Goal: Navigation & Orientation: Find specific page/section

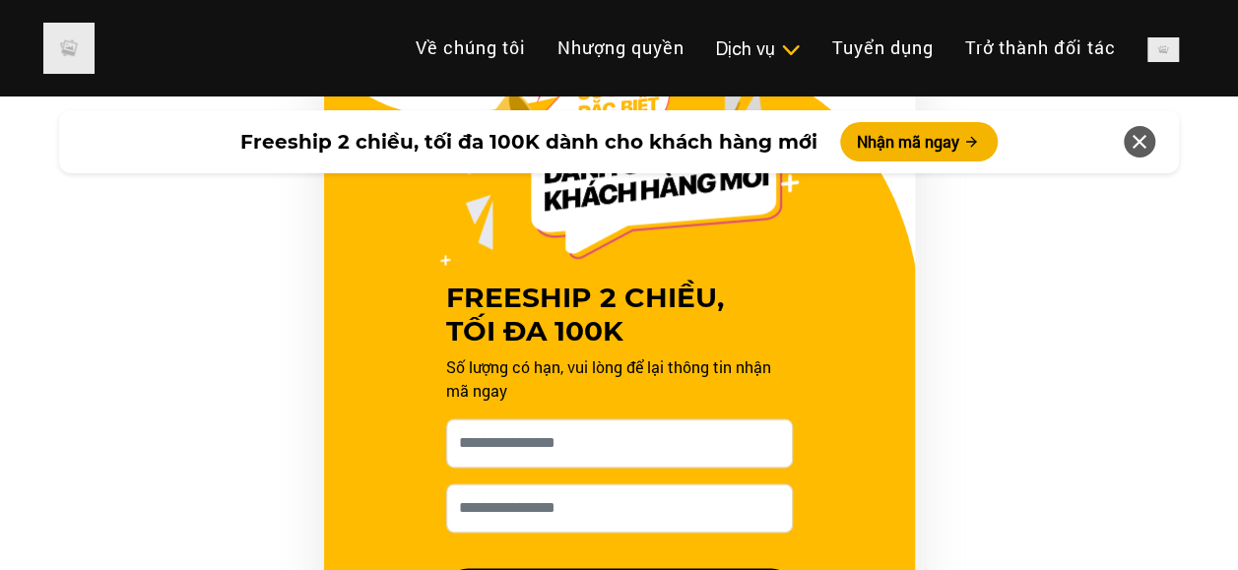
scroll to position [1039, 0]
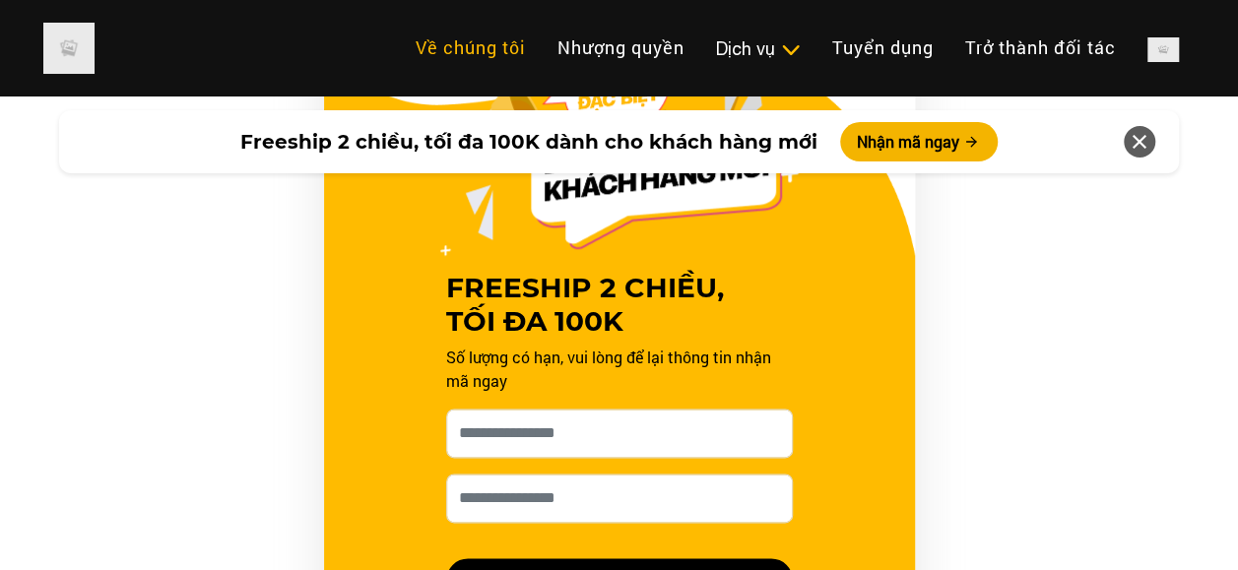
click at [475, 63] on link "Về chúng tôi" at bounding box center [471, 48] width 142 height 42
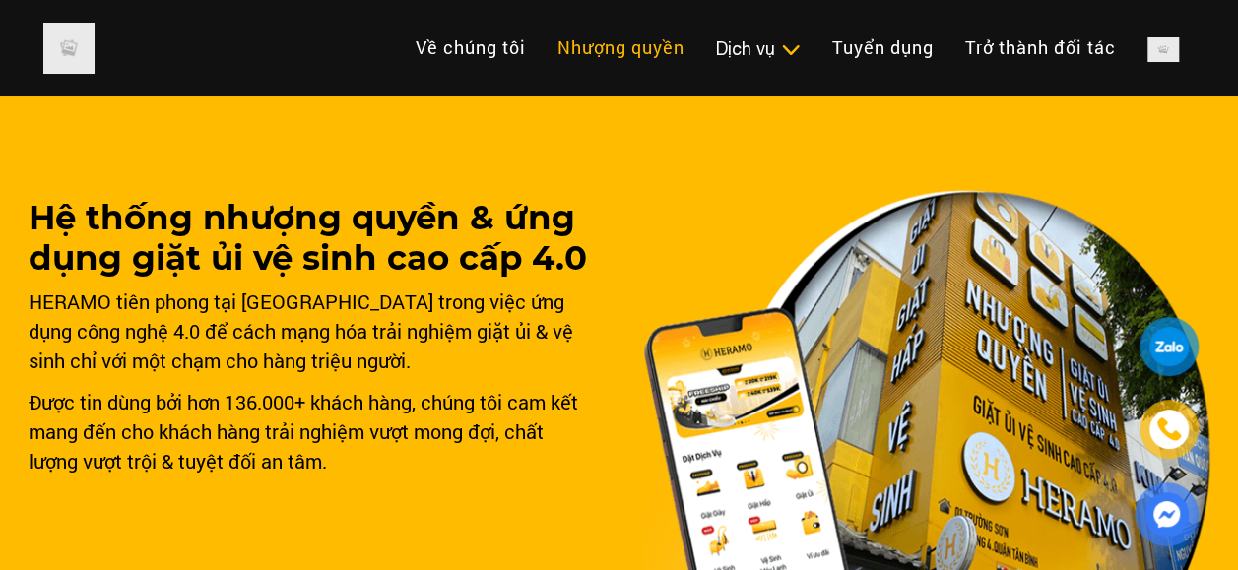
click at [620, 39] on link "Nhượng quyền" at bounding box center [620, 48] width 159 height 42
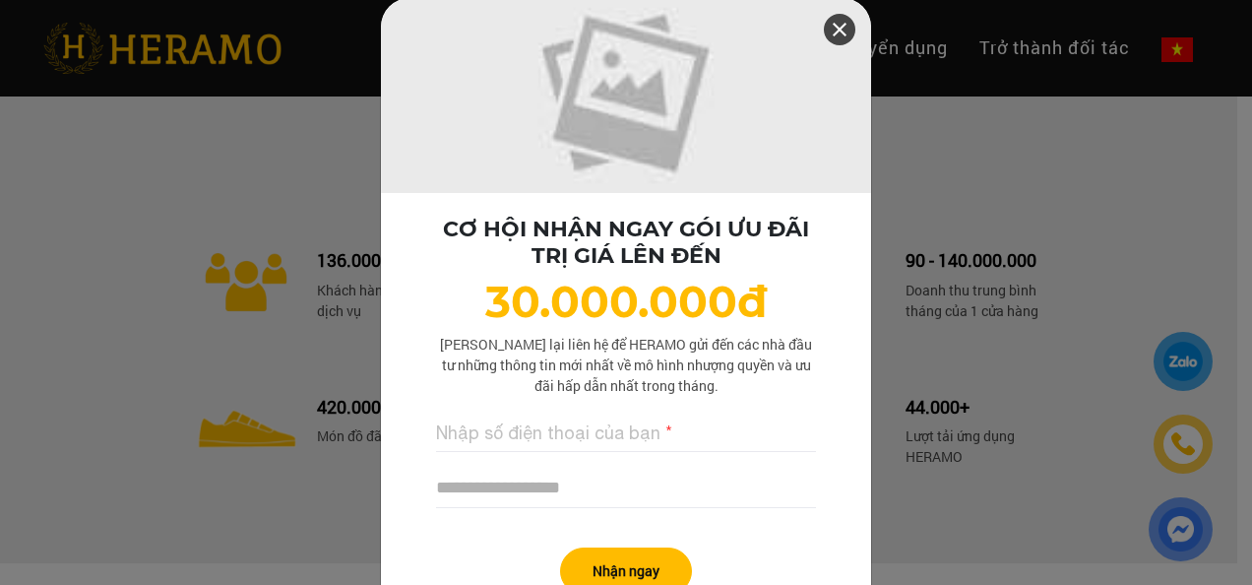
click at [839, 20] on icon at bounding box center [840, 29] width 24 height 35
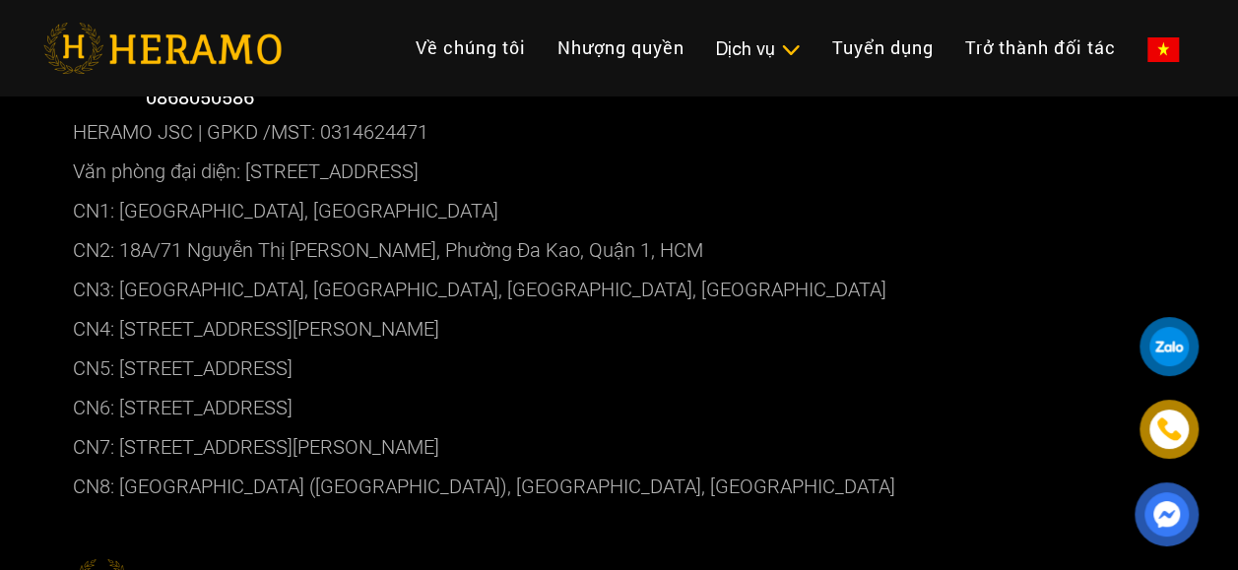
scroll to position [11132, 0]
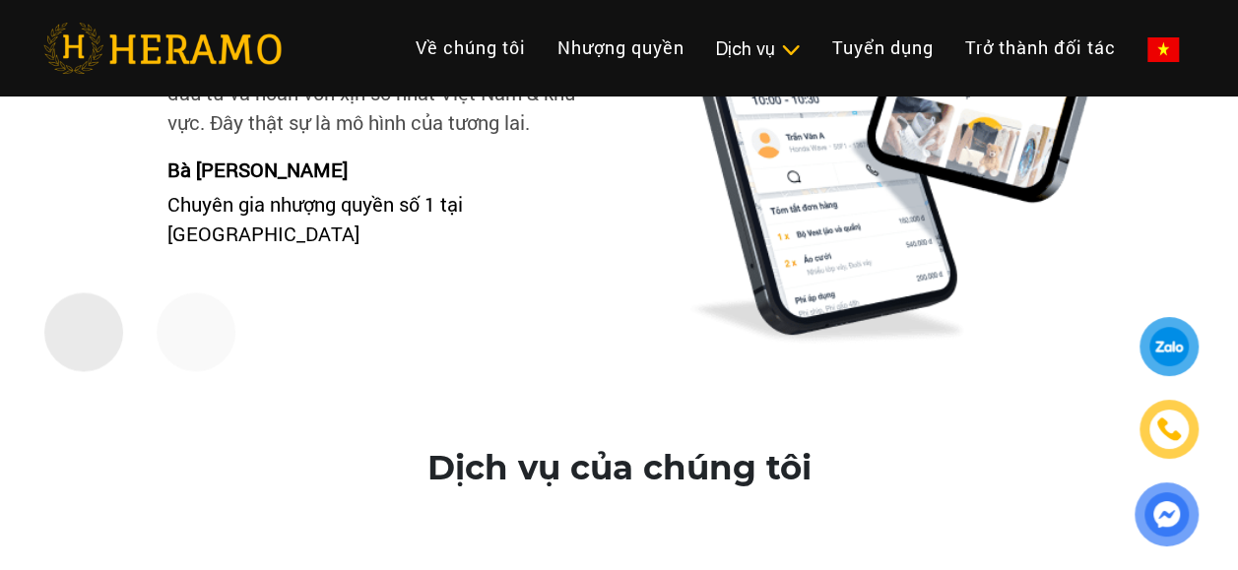
scroll to position [8742, 0]
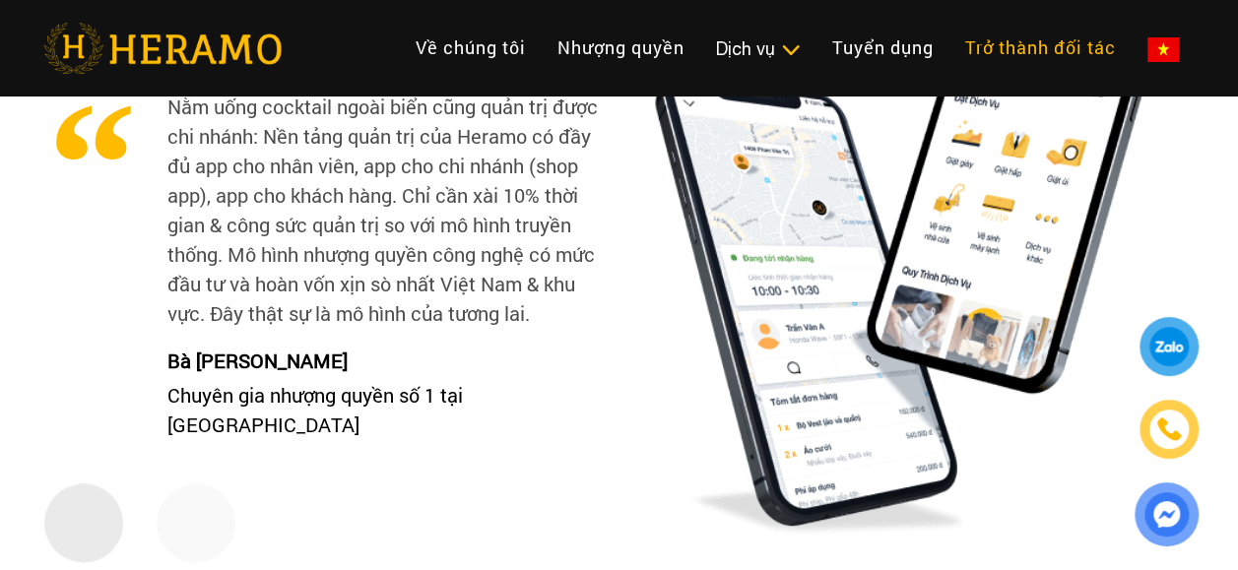
click at [1028, 35] on link "Trở thành đối tác" at bounding box center [1040, 48] width 182 height 42
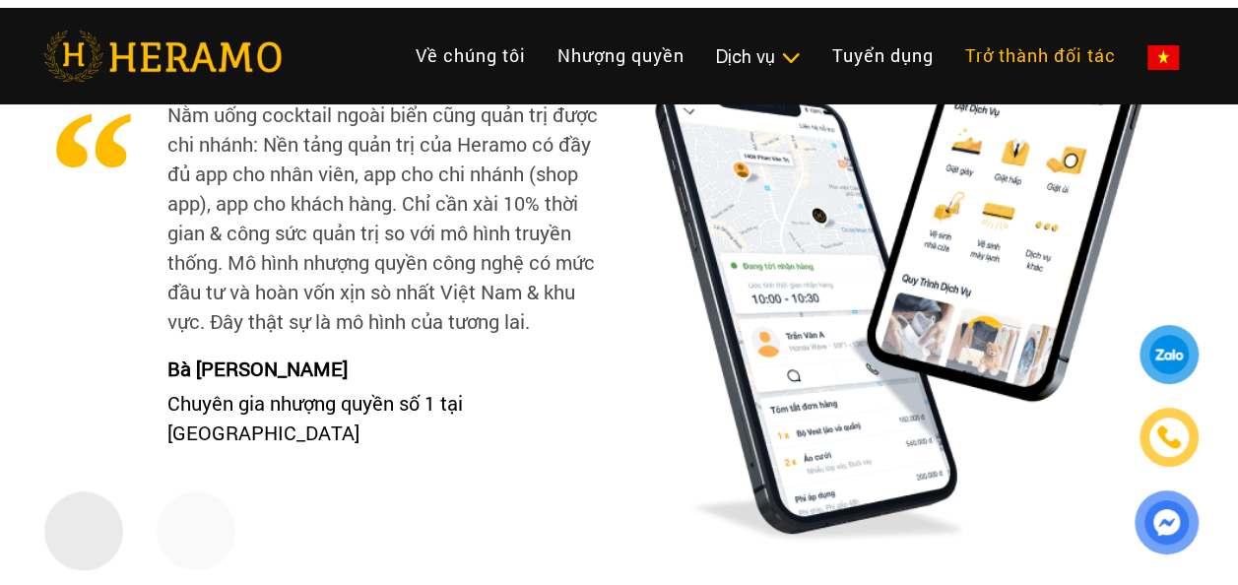
scroll to position [2541, 0]
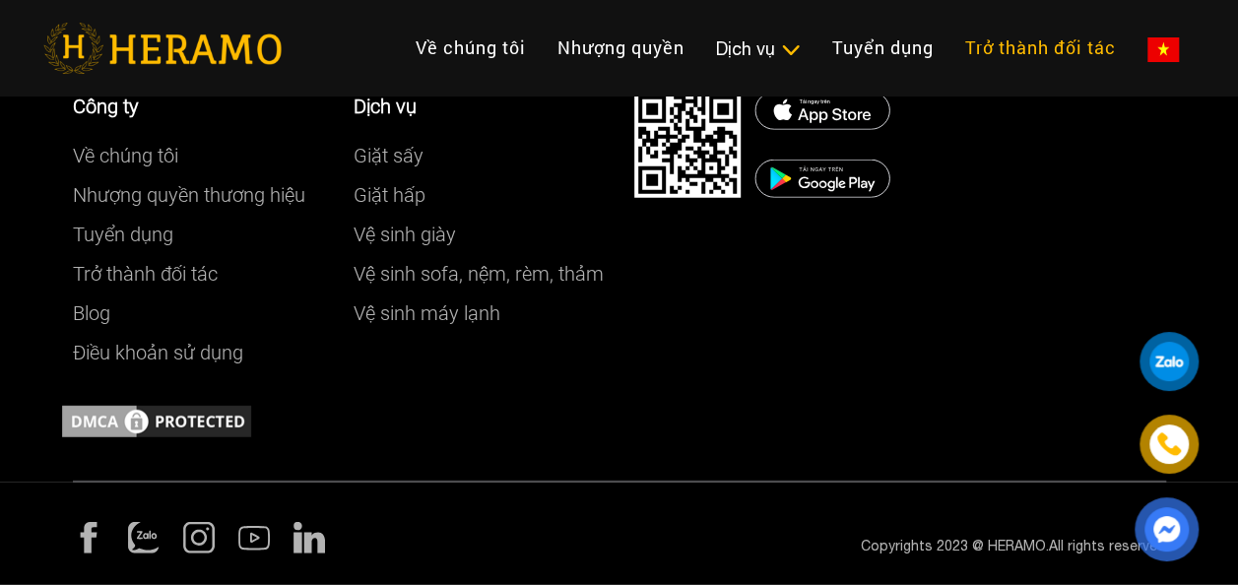
click at [1042, 45] on link "Trở thành đối tác" at bounding box center [1040, 48] width 182 height 42
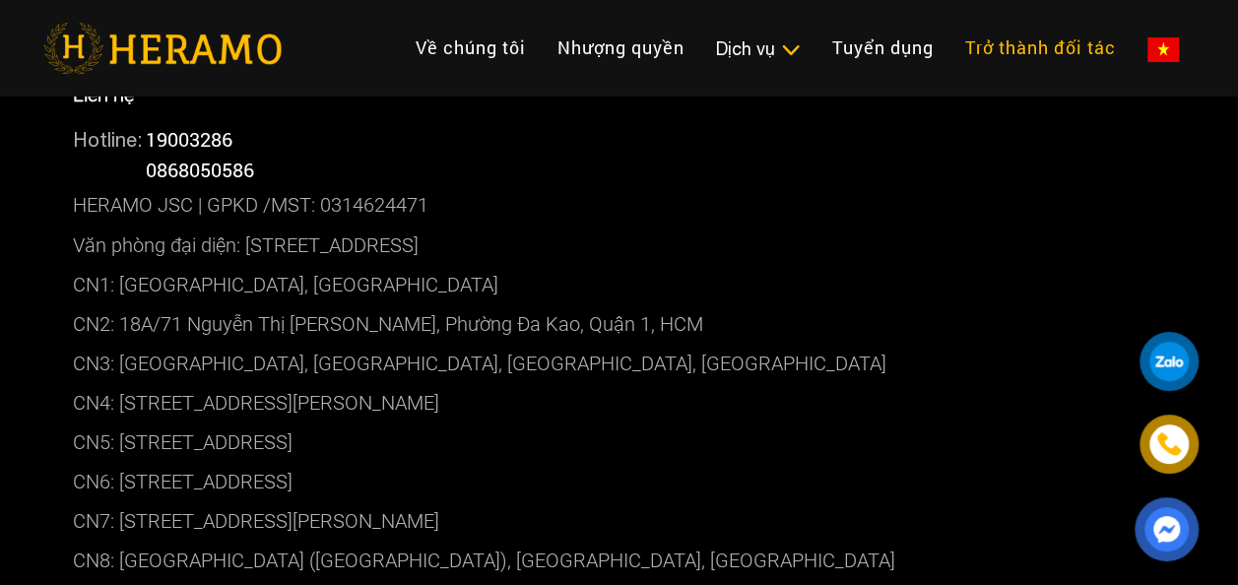
scroll to position [1634, 0]
